Goal: Communication & Community: Answer question/provide support

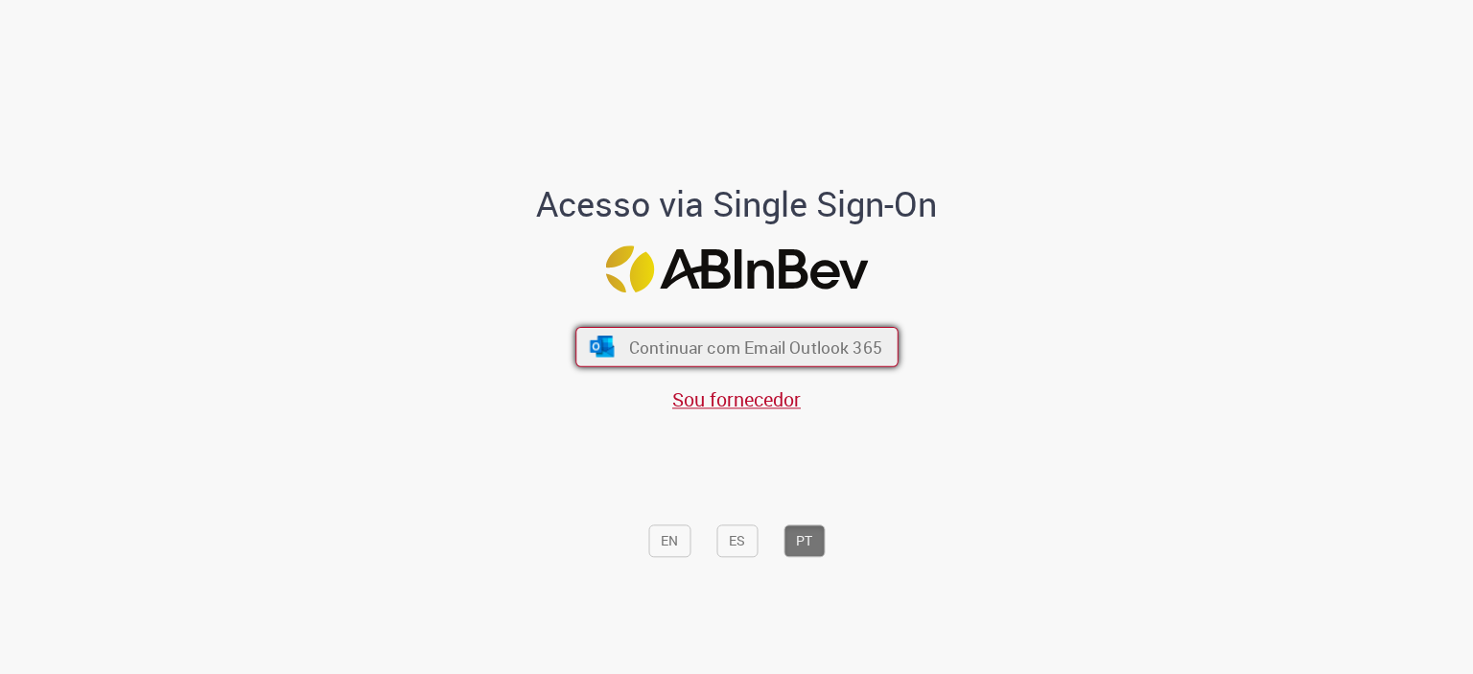
click at [785, 350] on span "Continuar com Email Outlook 365" at bounding box center [754, 347] width 253 height 22
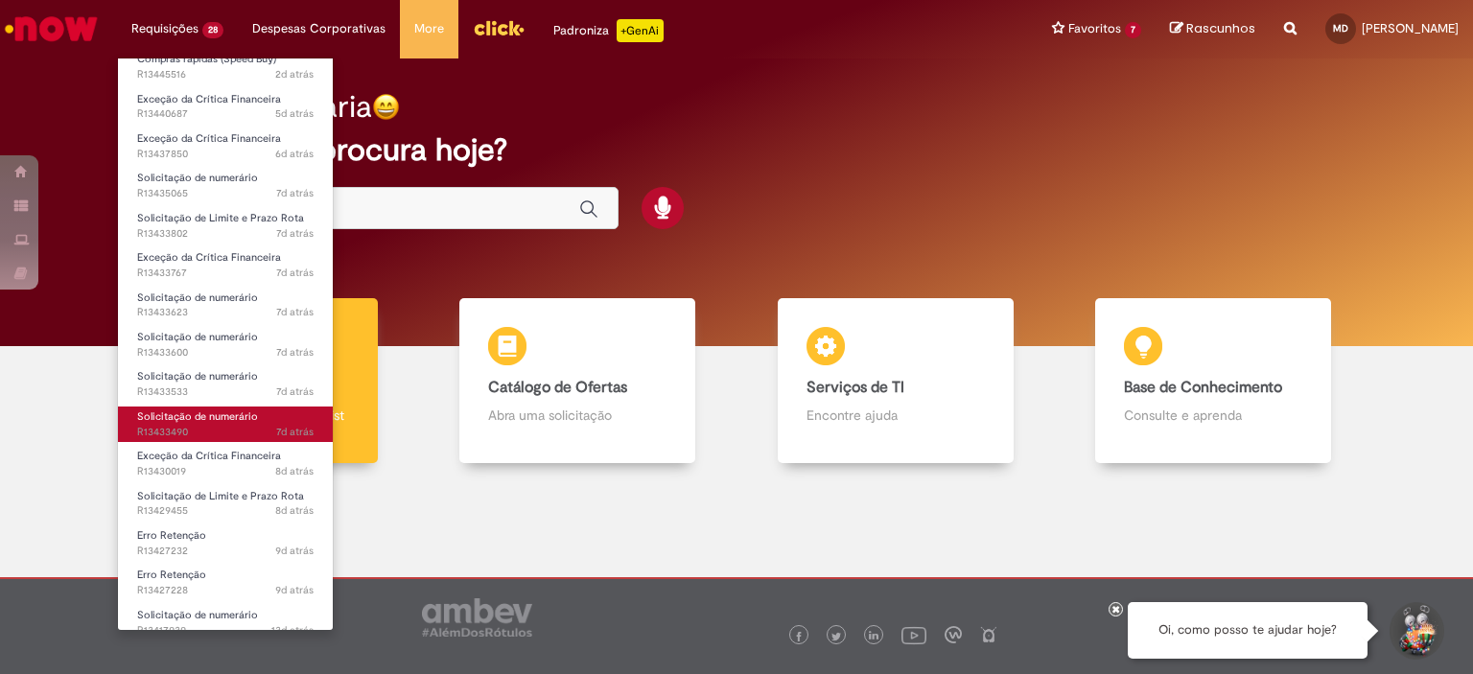
scroll to position [575, 0]
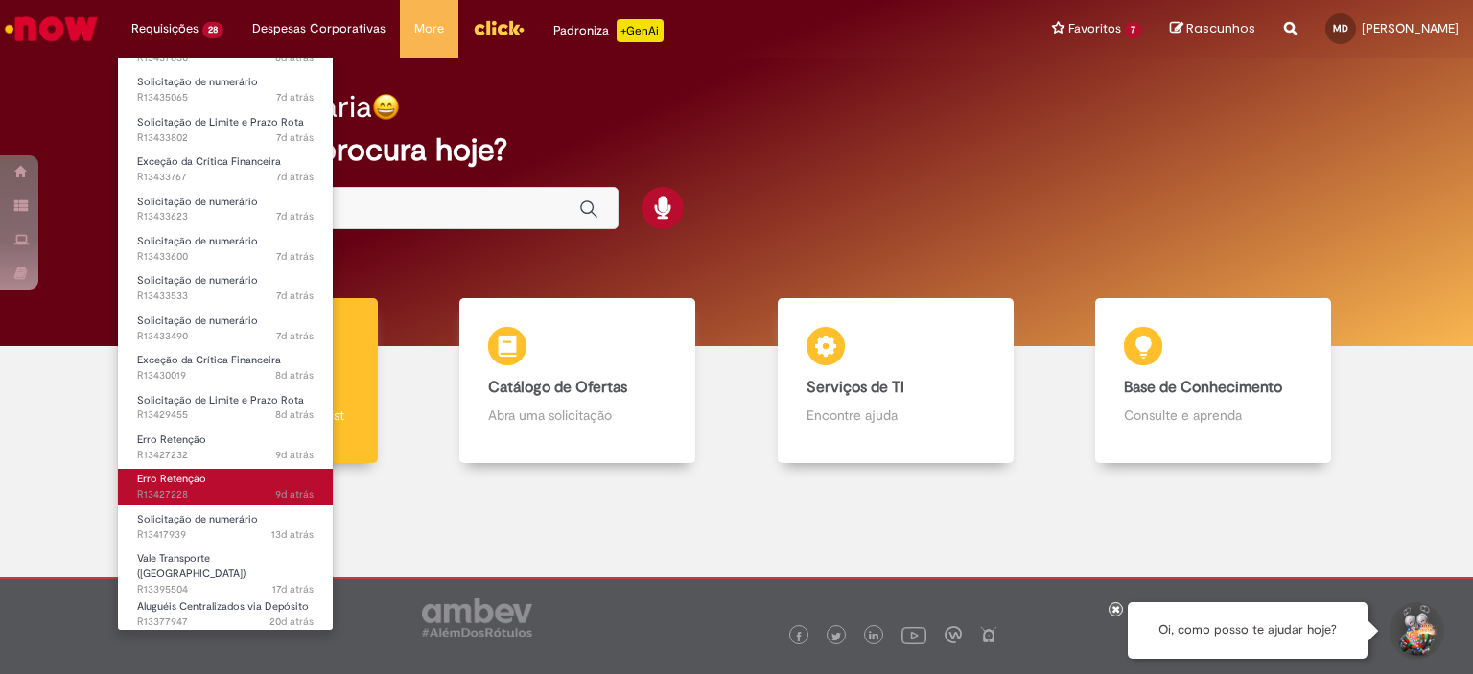
click at [205, 477] on link "Erro Retenção 9d atrás 9 dias atrás R13427228" at bounding box center [225, 486] width 215 height 35
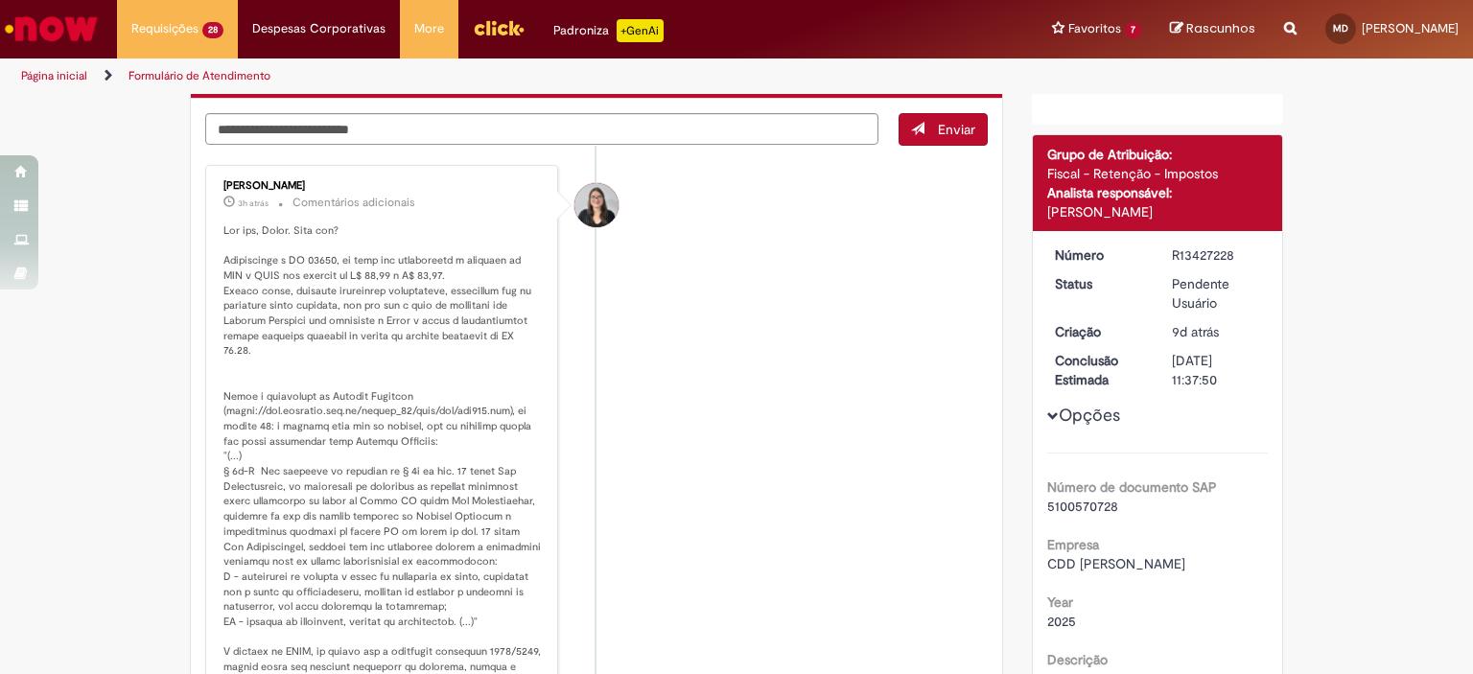
scroll to position [288, 0]
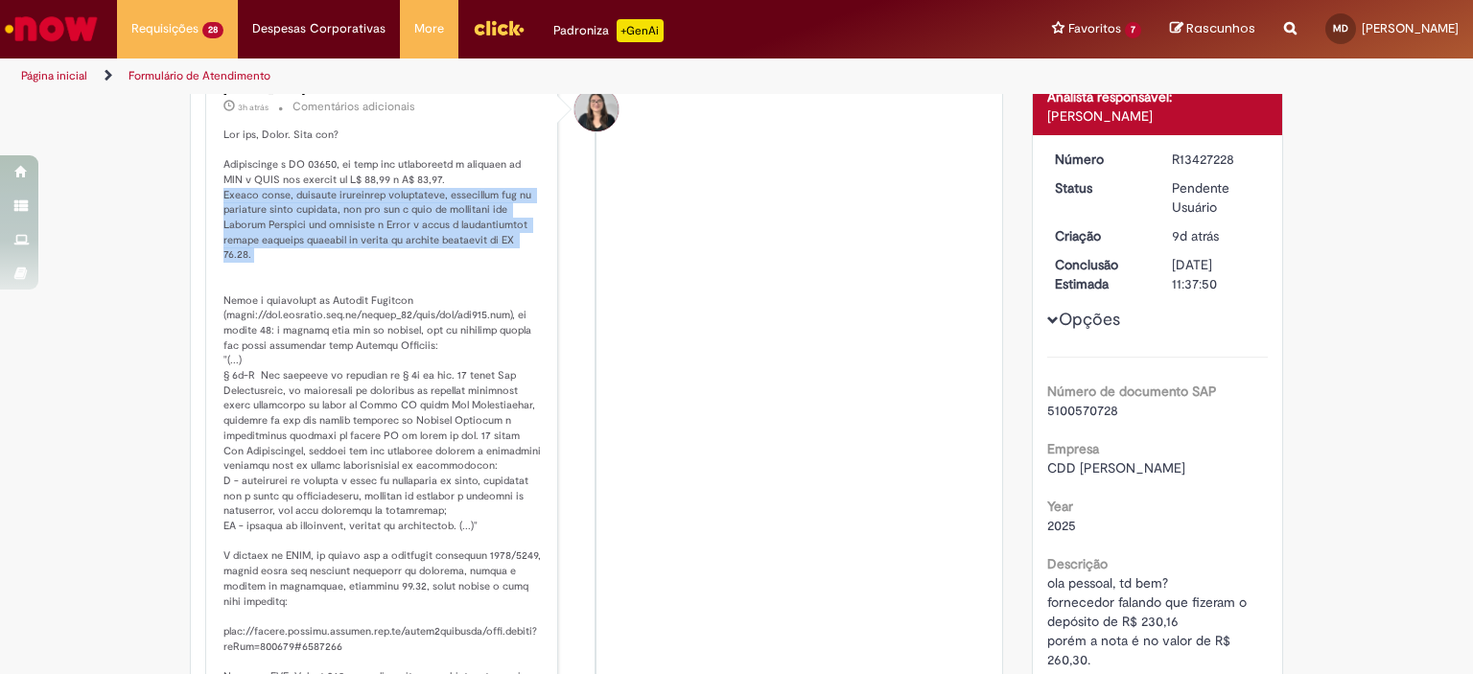
drag, startPoint x: 209, startPoint y: 187, endPoint x: 531, endPoint y: 251, distance: 328.6
click at [531, 251] on div "Debora Cristina Silva Dias 3h atrás 3 horas atrás Comentários adicionais" at bounding box center [381, 415] width 341 height 680
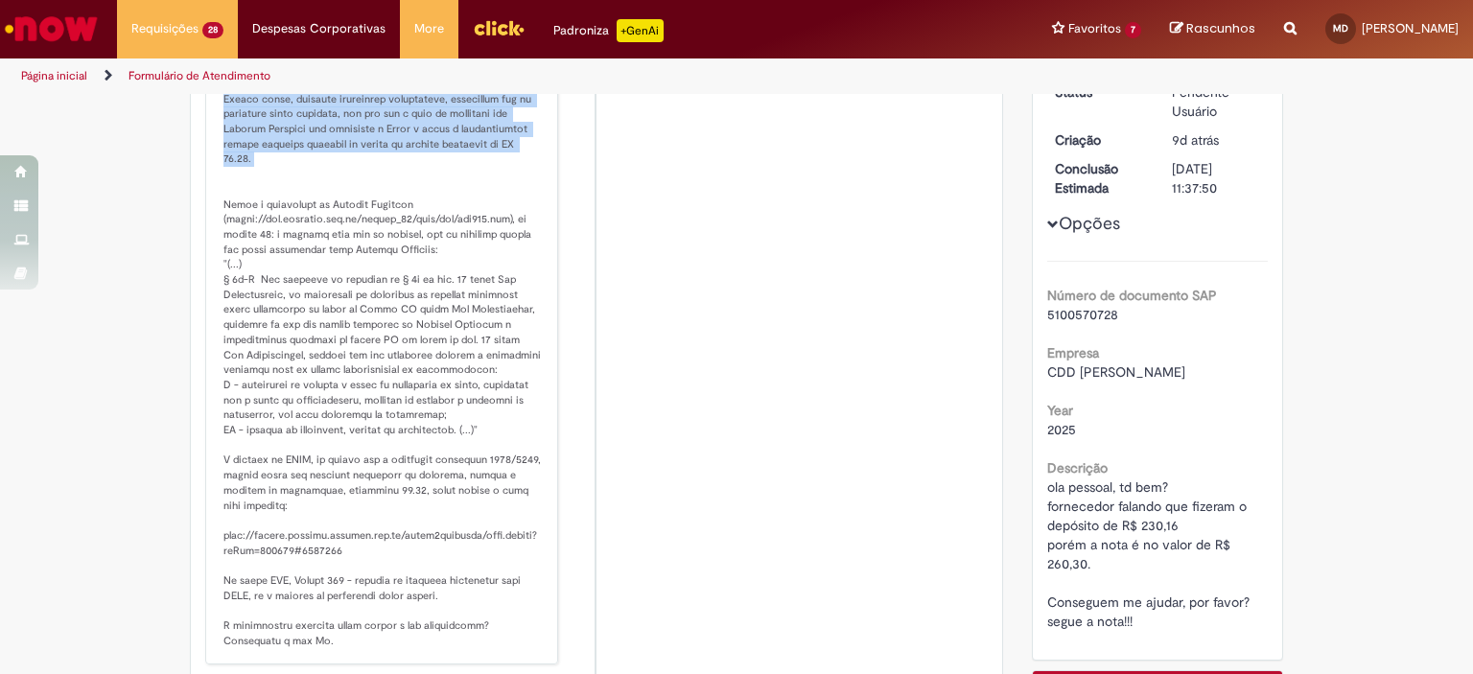
scroll to position [0, 0]
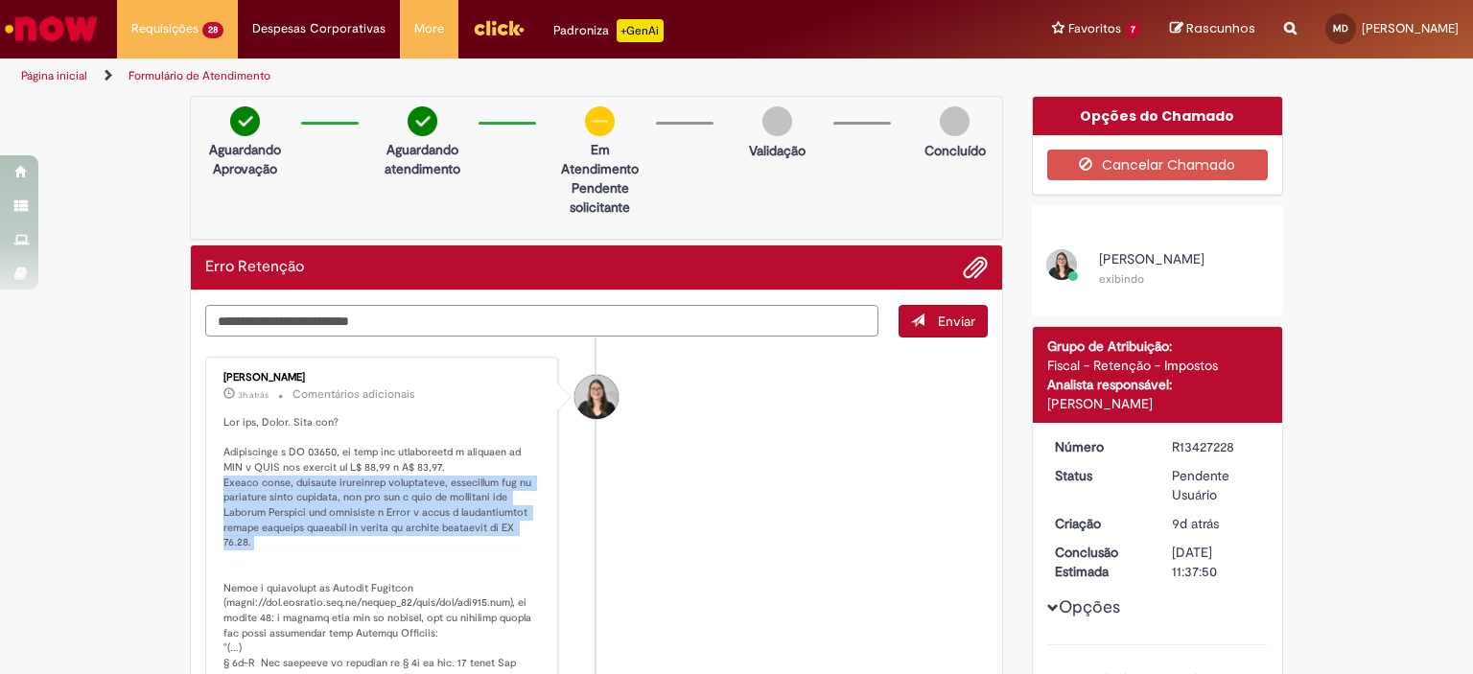
click at [486, 314] on textarea "Digite sua mensagem aqui..." at bounding box center [541, 321] width 673 height 33
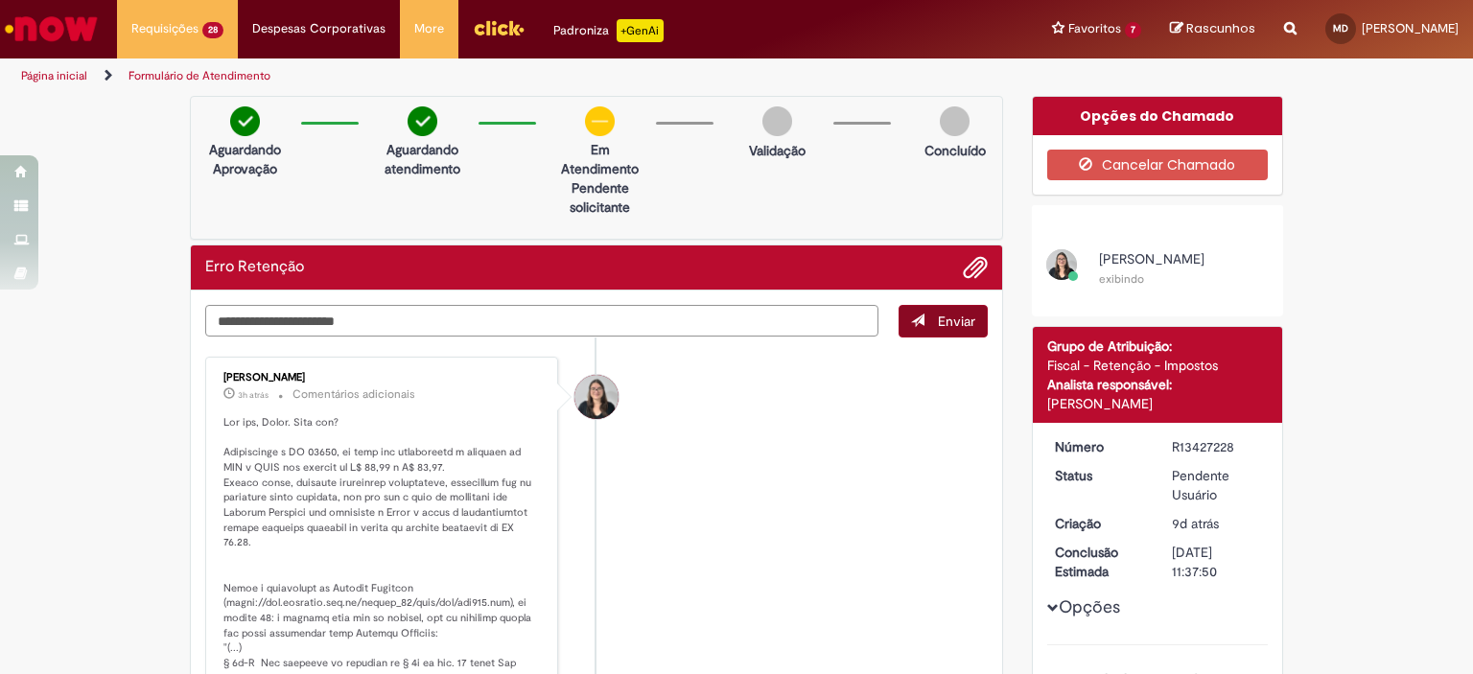
type textarea "**********"
click at [947, 316] on span "Enviar" at bounding box center [956, 321] width 37 height 17
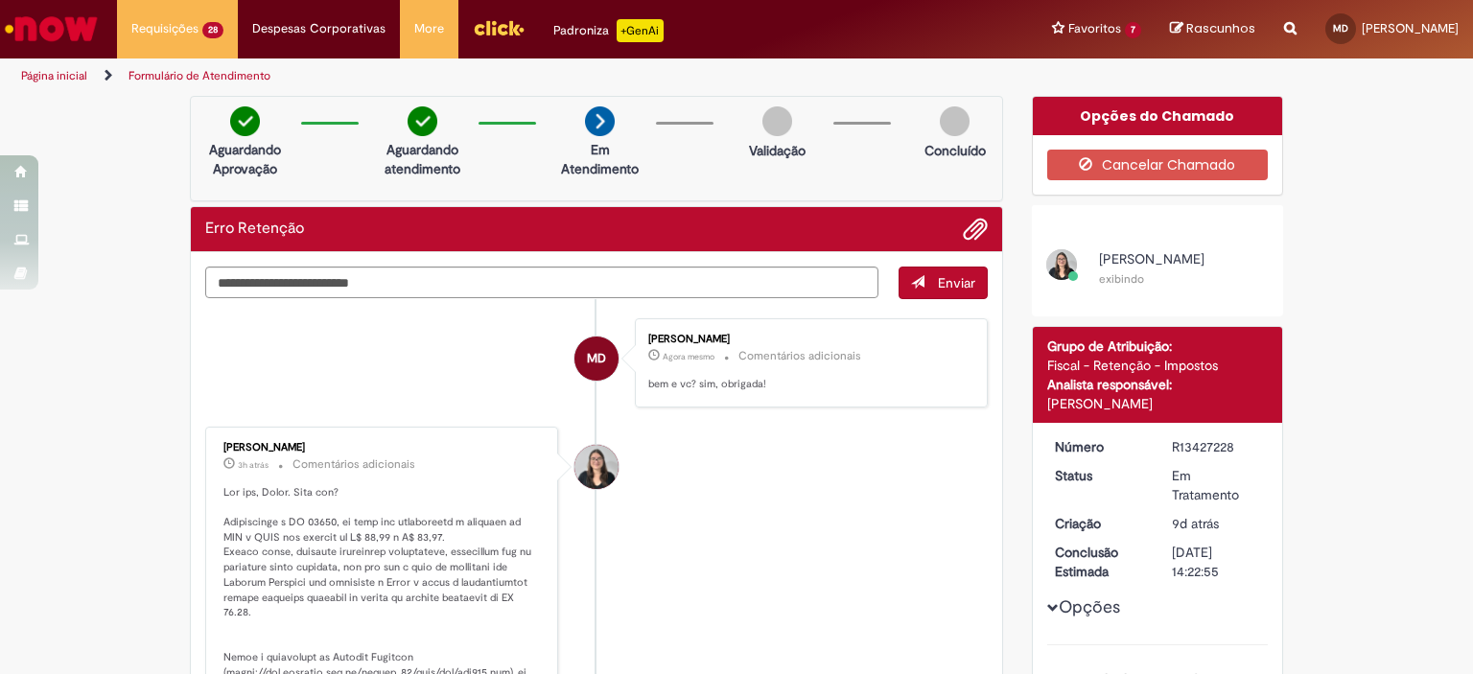
scroll to position [96, 0]
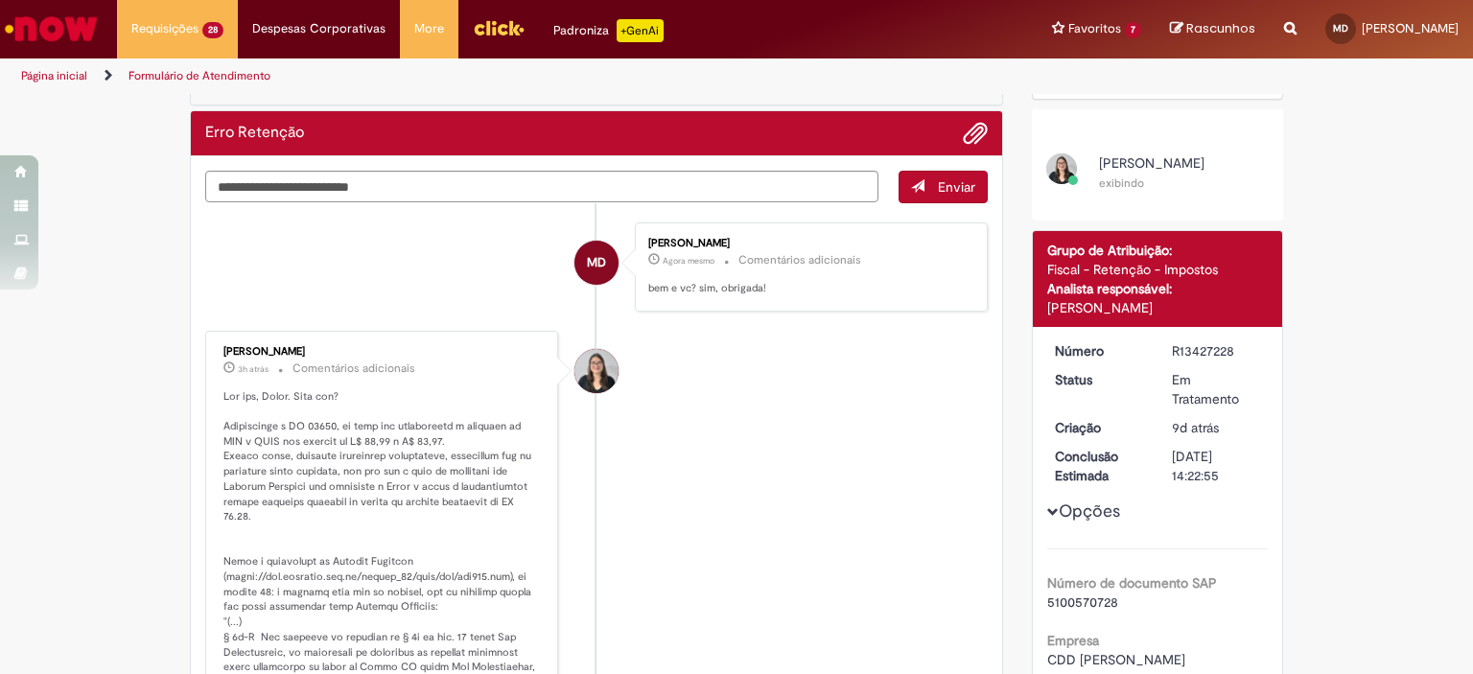
click at [771, 553] on li "Debora Cristina Silva Dias 3h atrás 3 horas atrás Comentários adicionais" at bounding box center [596, 676] width 783 height 691
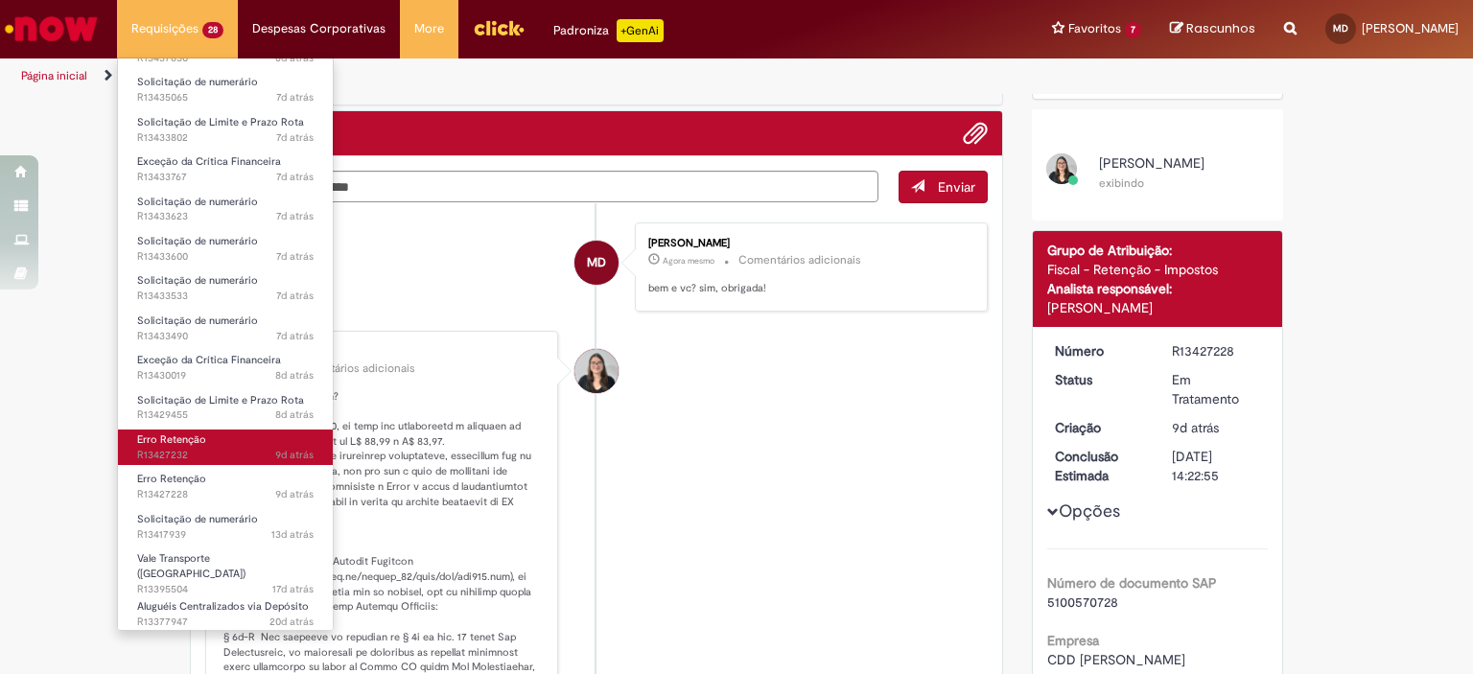
click at [253, 464] on link "Erro Retenção 9d atrás 9 dias atrás R13427232" at bounding box center [225, 447] width 215 height 35
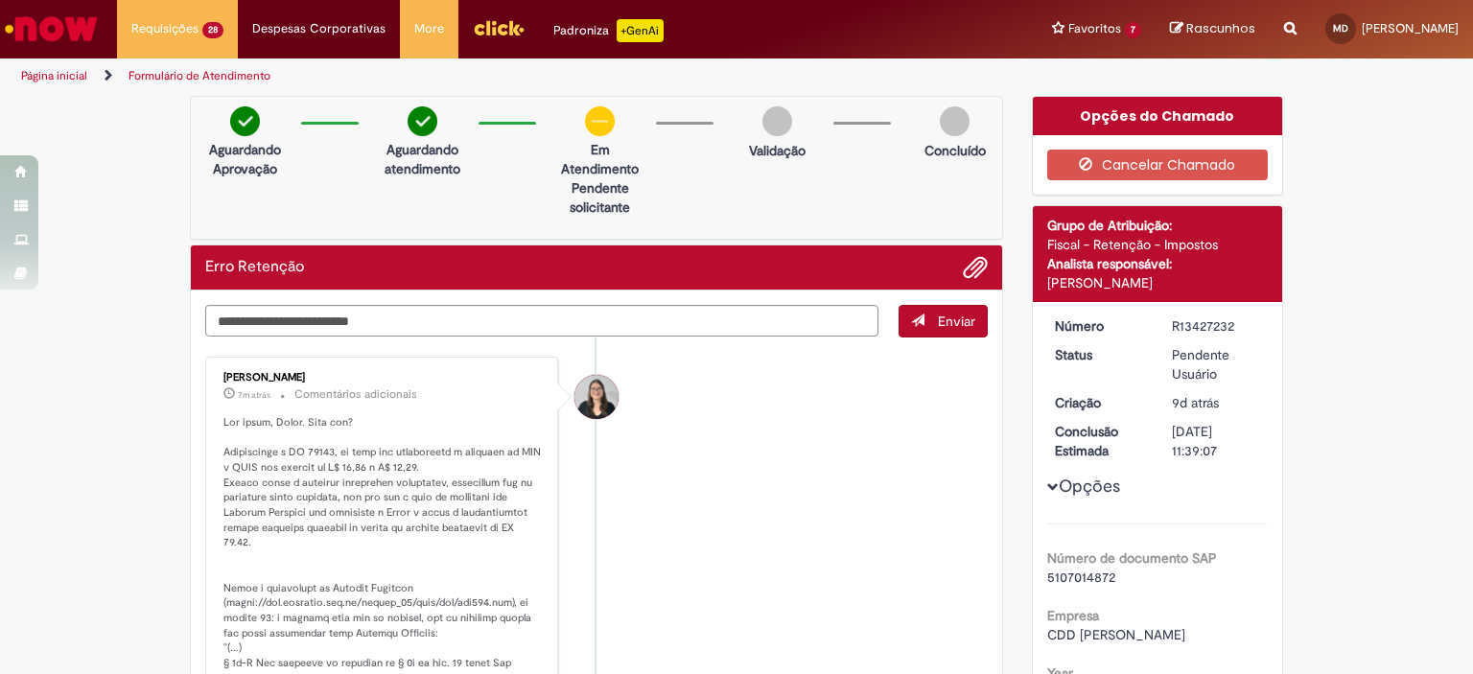
scroll to position [192, 0]
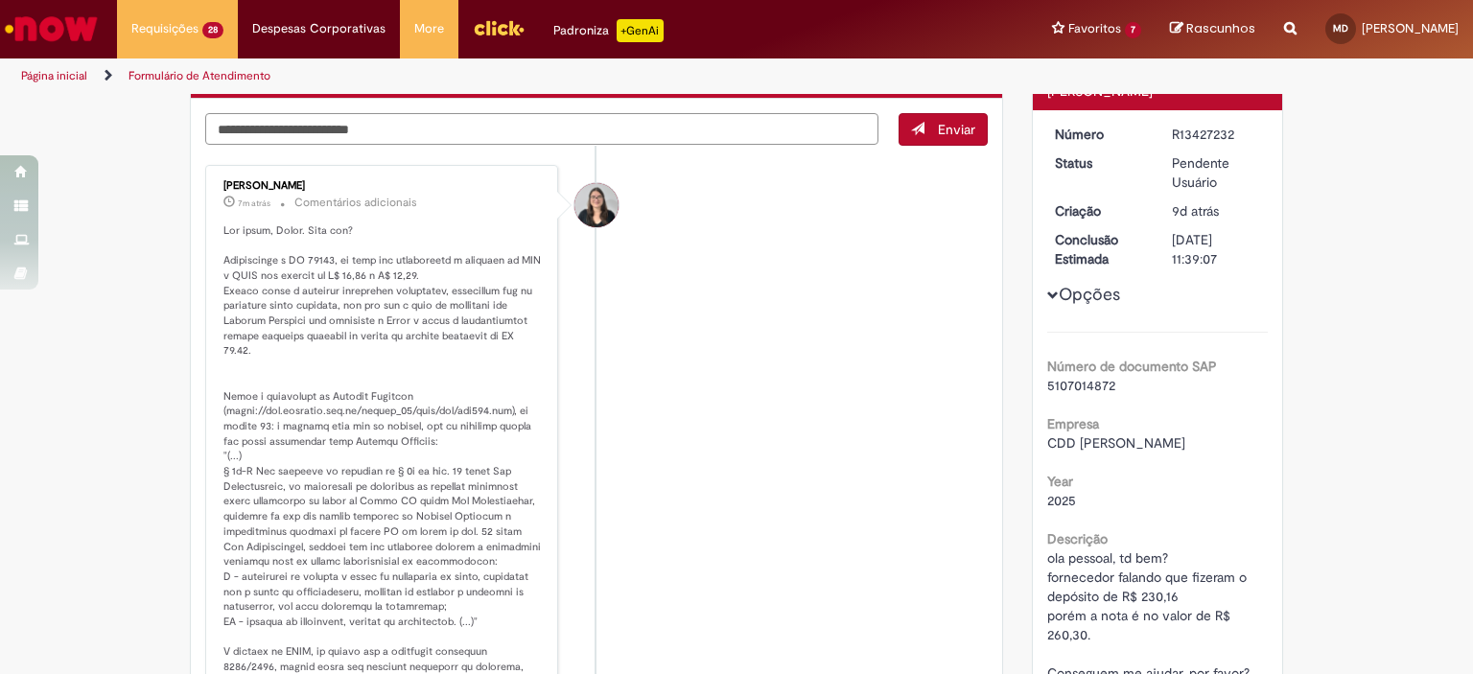
click at [414, 133] on textarea "Digite sua mensagem aqui..." at bounding box center [541, 129] width 673 height 33
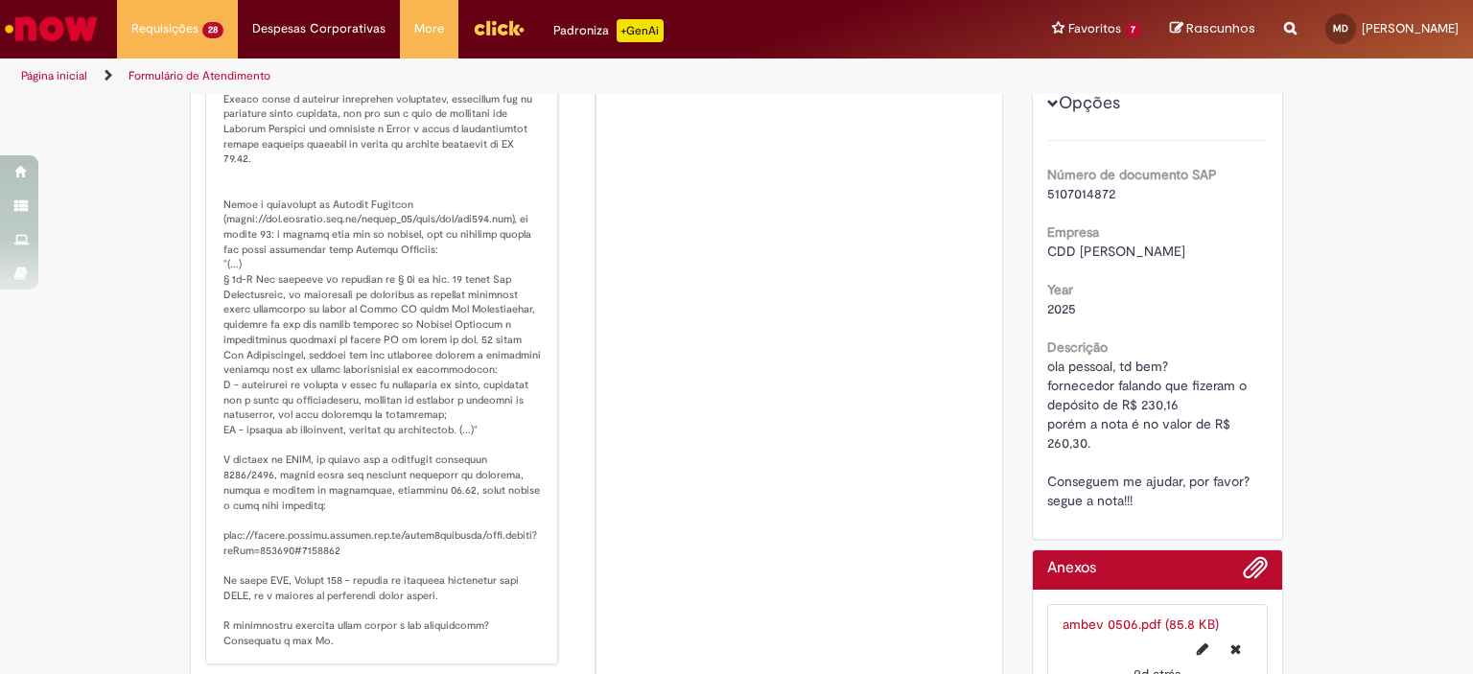
scroll to position [217, 0]
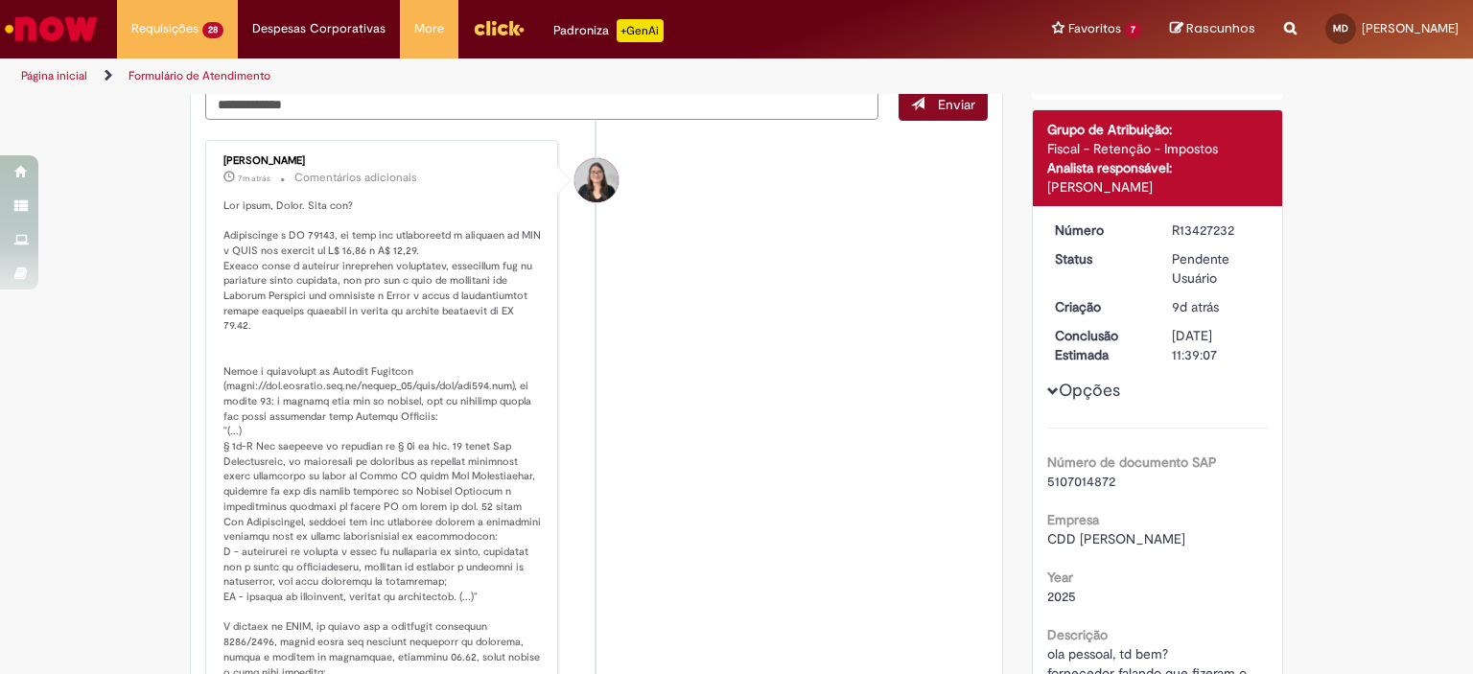
type textarea "**********"
click at [963, 105] on span "Enviar" at bounding box center [956, 104] width 37 height 17
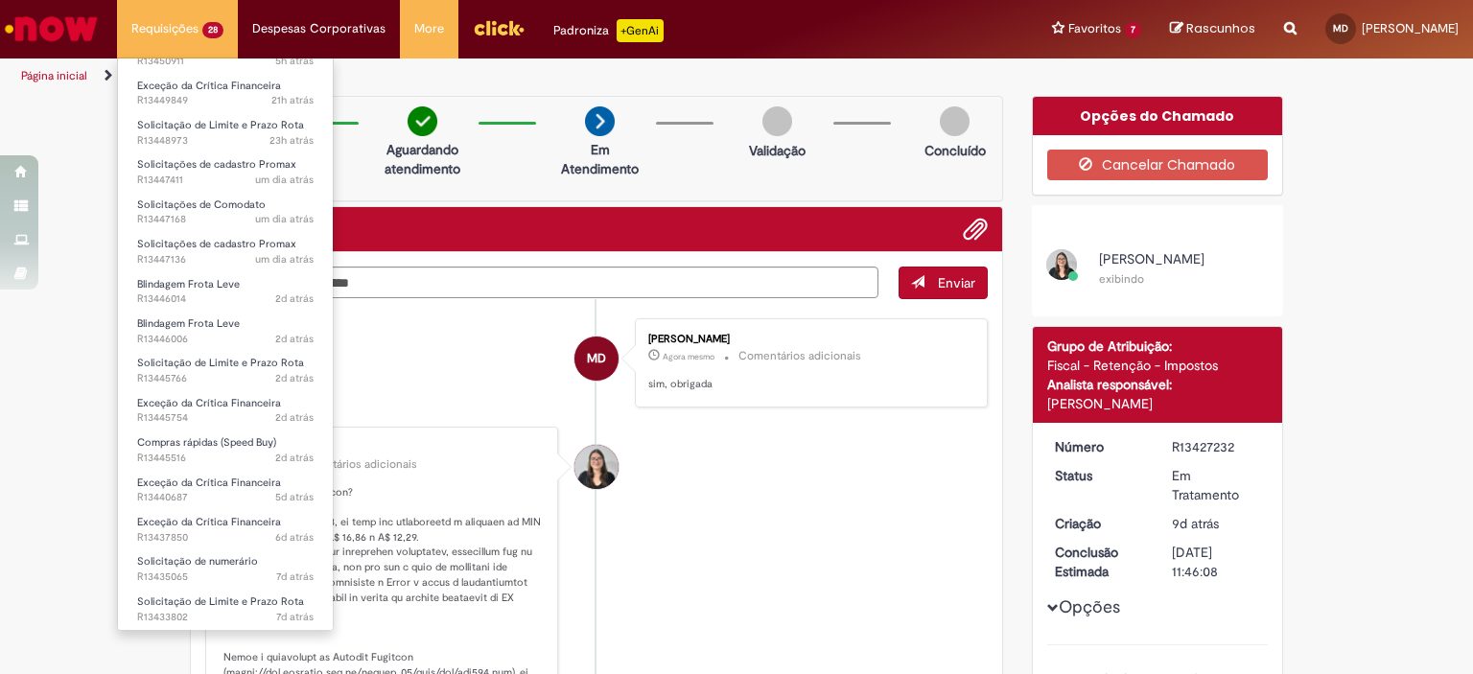
scroll to position [0, 0]
